Goal: Find specific page/section

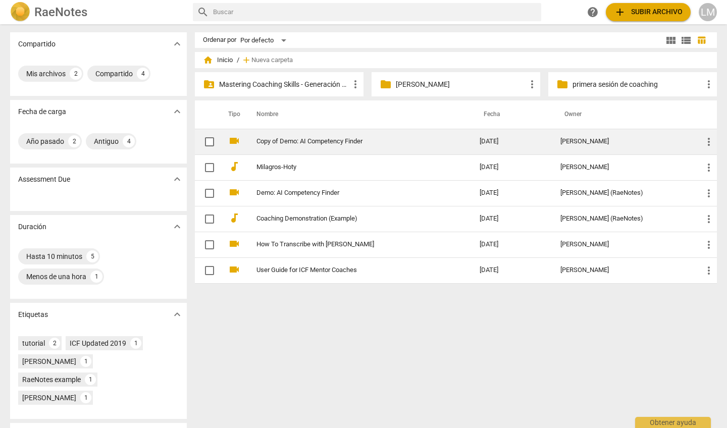
click at [338, 142] on link "Copy of Demo: AI Competency Finder" at bounding box center [349, 142] width 187 height 8
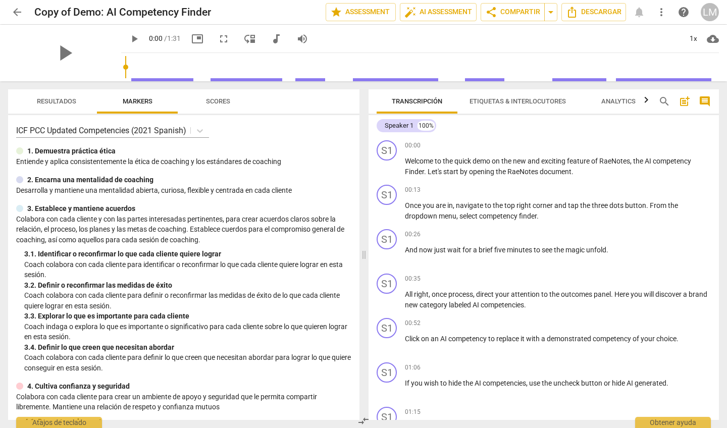
click at [710, 9] on div "LM" at bounding box center [709, 12] width 18 height 18
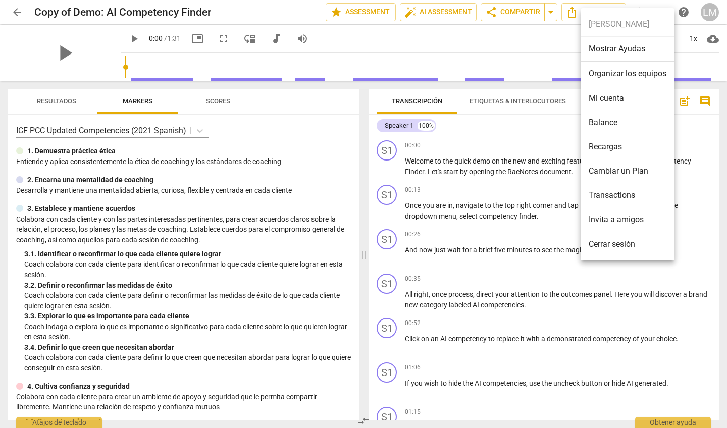
click at [526, 176] on div at bounding box center [363, 214] width 727 height 428
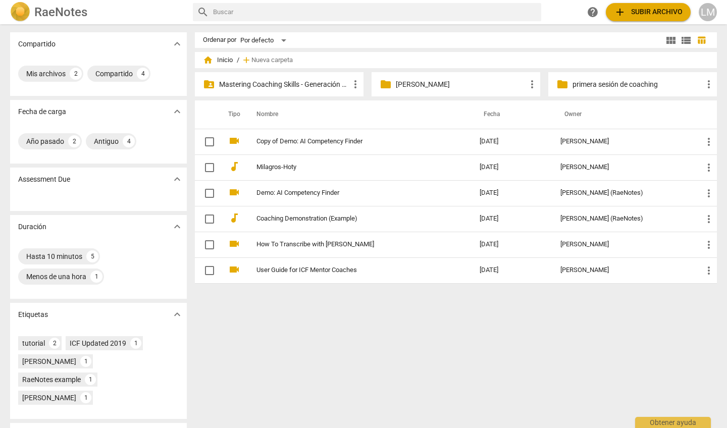
click at [329, 81] on p "Mastering Coaching Skills - Generación 31" at bounding box center [284, 84] width 130 height 11
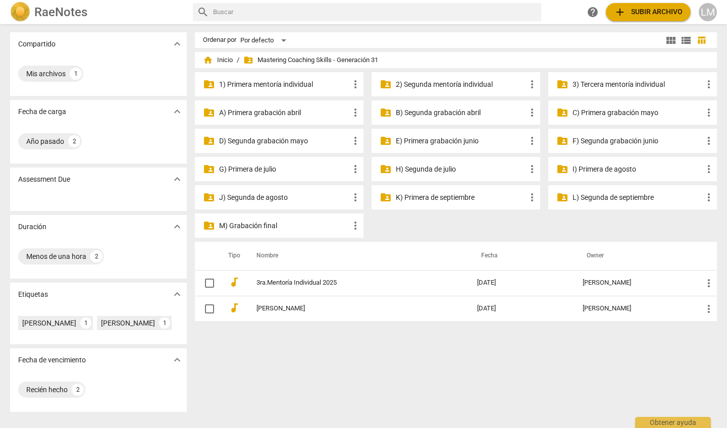
click at [613, 196] on p "L) Segunda de septiembre" at bounding box center [637, 197] width 130 height 11
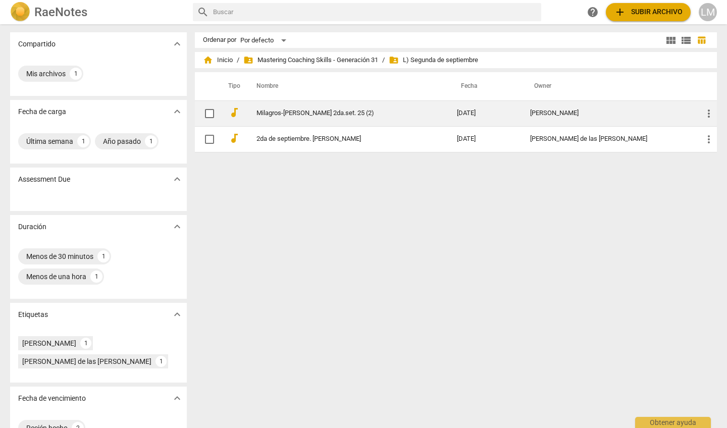
click at [363, 109] on link "Milagros-[PERSON_NAME] 2da.set. 25 (2)" at bounding box center [338, 113] width 164 height 8
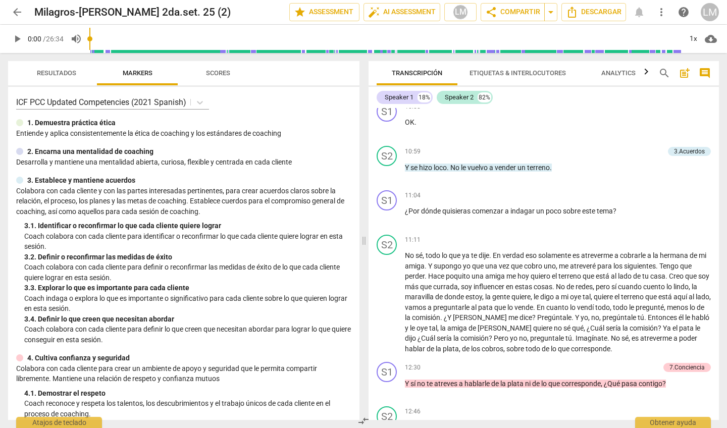
scroll to position [1351, 0]
